Goal: Contribute content: Add original content to the website for others to see

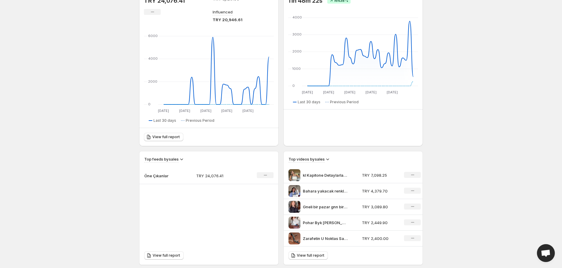
scroll to position [99, 0]
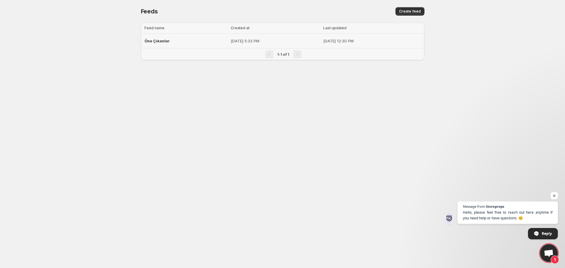
click at [157, 39] on span "Öne Çıkanlar" at bounding box center [156, 40] width 25 height 5
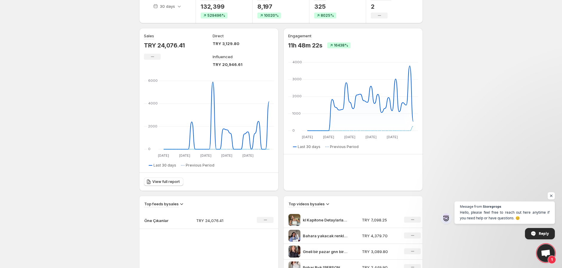
scroll to position [66, 0]
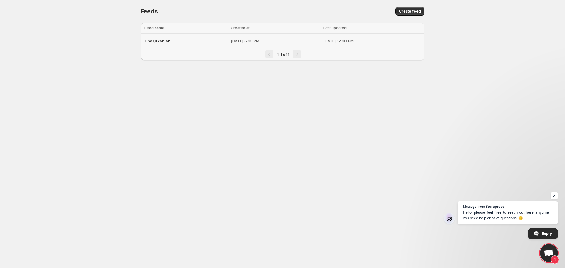
click at [164, 39] on span "Öne Çıkanlar" at bounding box center [156, 40] width 25 height 5
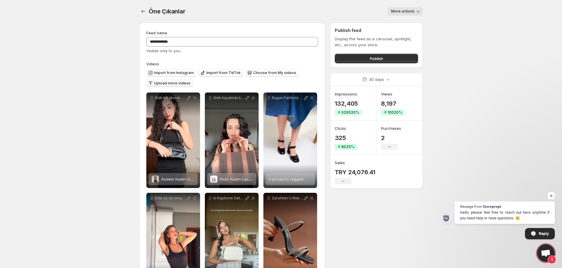
click at [172, 85] on span "Upload more videos" at bounding box center [172, 83] width 36 height 5
click at [179, 73] on span "Import from Instagram" at bounding box center [174, 72] width 40 height 5
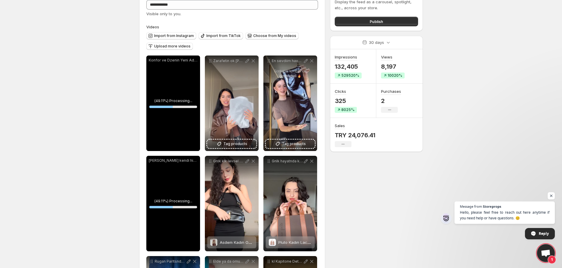
scroll to position [33, 0]
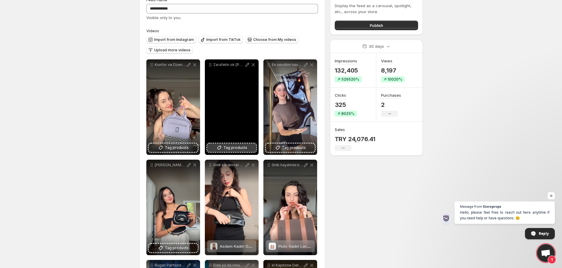
click at [228, 148] on span "Tag products" at bounding box center [235, 148] width 24 height 6
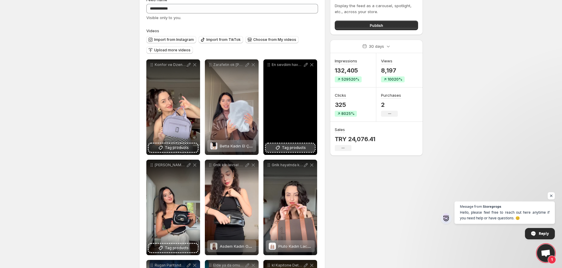
click at [292, 147] on span "Tag products" at bounding box center [294, 148] width 24 height 6
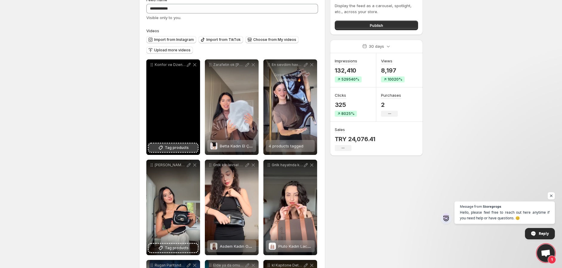
click at [180, 147] on span "Tag products" at bounding box center [177, 148] width 24 height 6
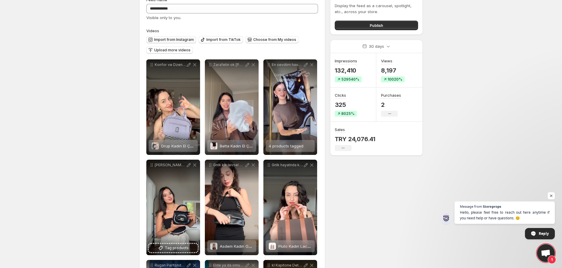
click at [177, 40] on span "Import from Instagram" at bounding box center [174, 39] width 40 height 5
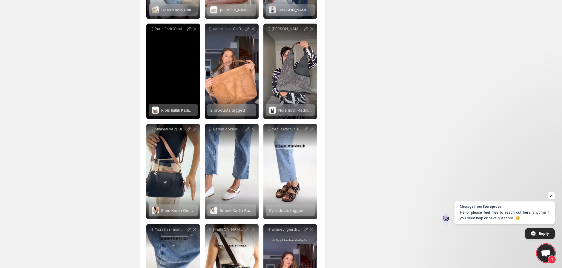
scroll to position [1492, 0]
